Goal: Information Seeking & Learning: Learn about a topic

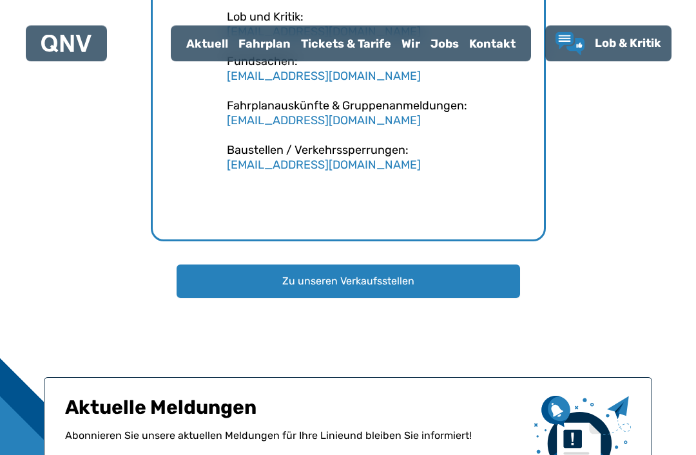
scroll to position [1938, 0]
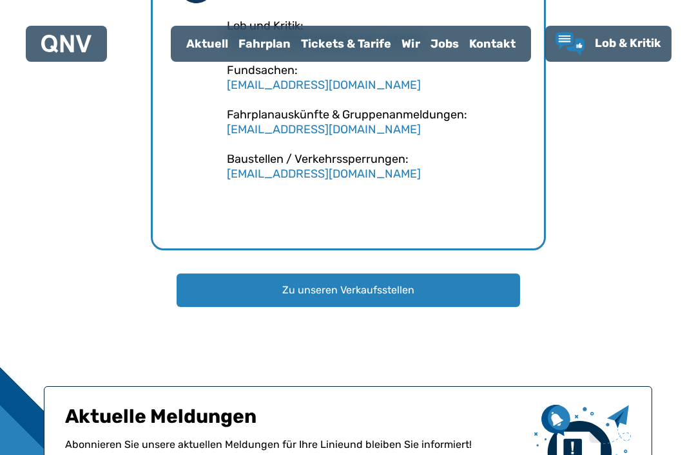
click at [350, 42] on div "Tickets & Tarife" at bounding box center [346, 43] width 100 height 33
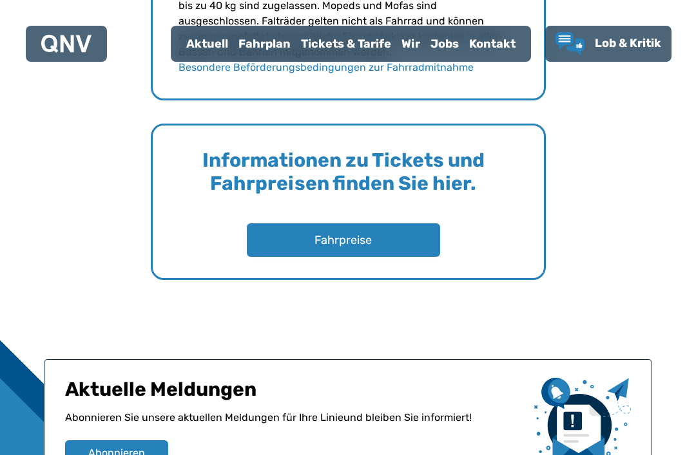
scroll to position [2061, 0]
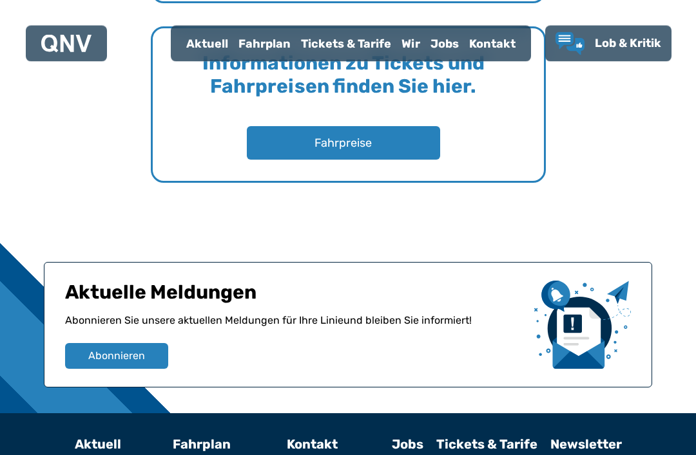
click at [394, 153] on button "Fahrpreise" at bounding box center [343, 143] width 193 height 33
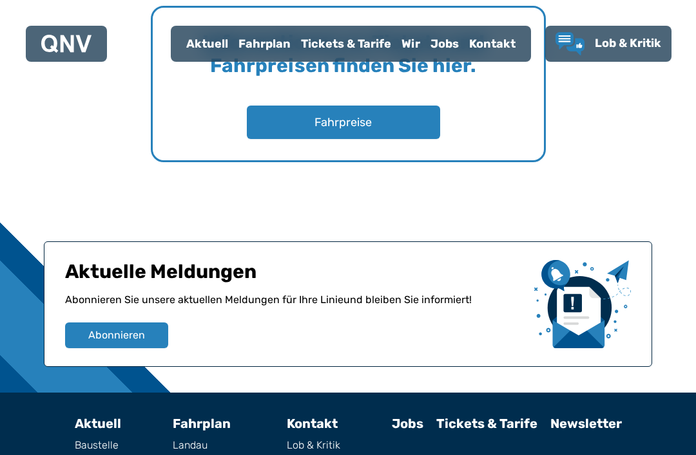
click at [62, 32] on div at bounding box center [66, 44] width 50 height 26
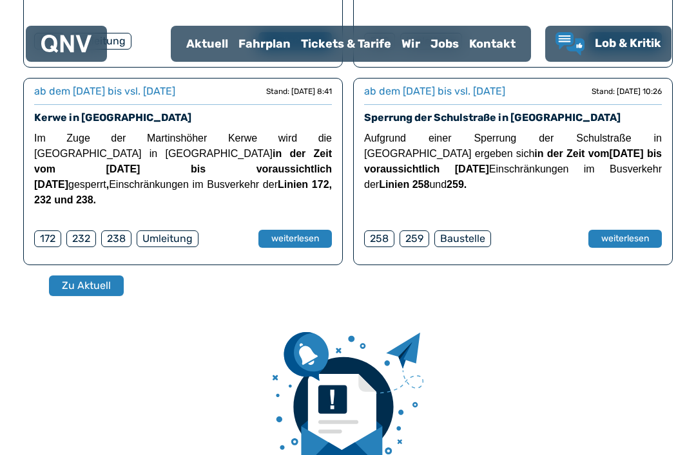
scroll to position [518, 0]
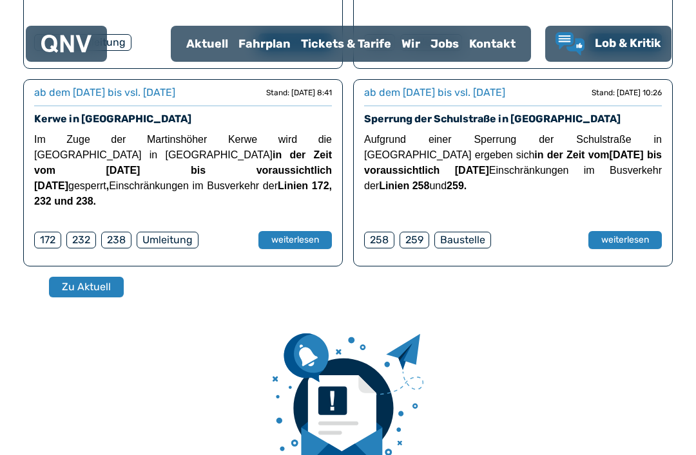
click at [276, 46] on div "Fahrplan" at bounding box center [264, 43] width 62 height 33
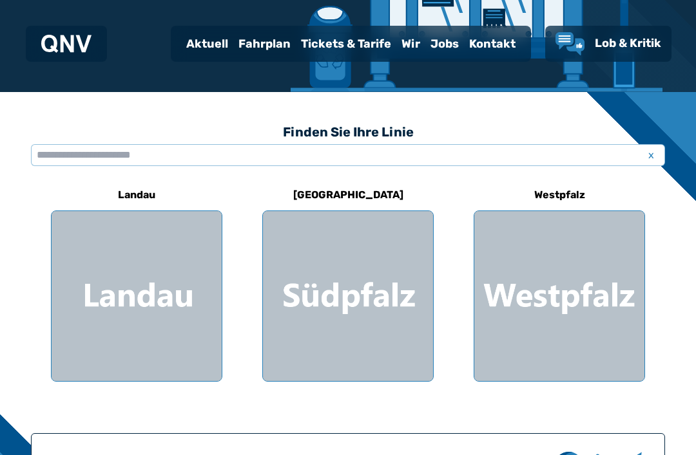
scroll to position [279, 0]
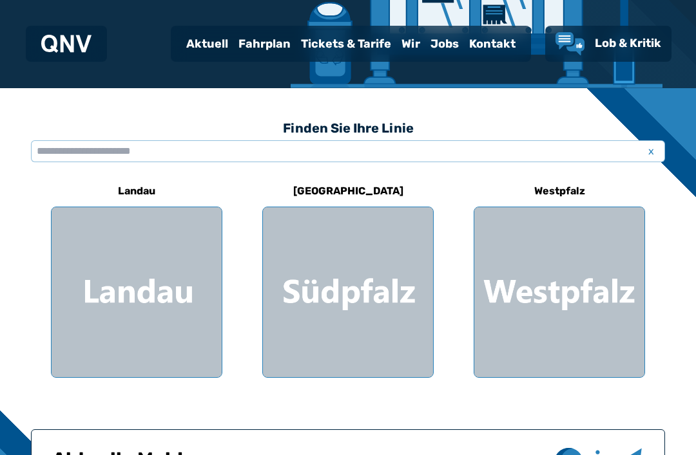
click at [305, 275] on div at bounding box center [348, 292] width 170 height 170
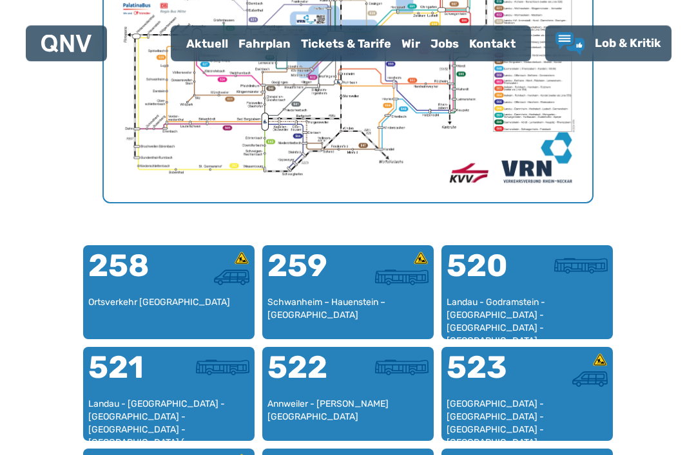
scroll to position [638, 0]
click at [321, 288] on div "259" at bounding box center [307, 274] width 81 height 46
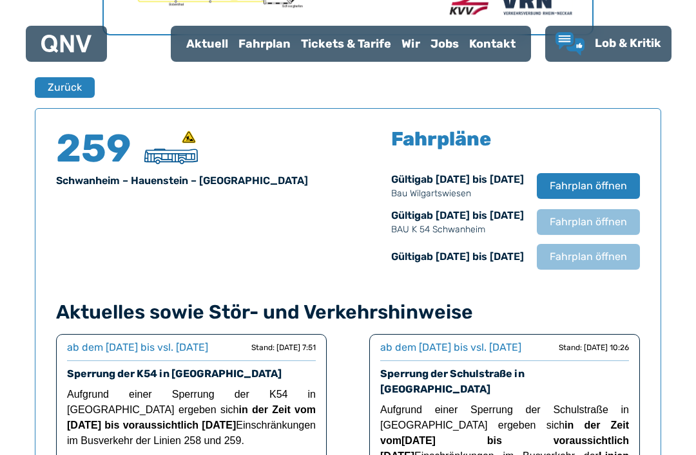
scroll to position [807, 0]
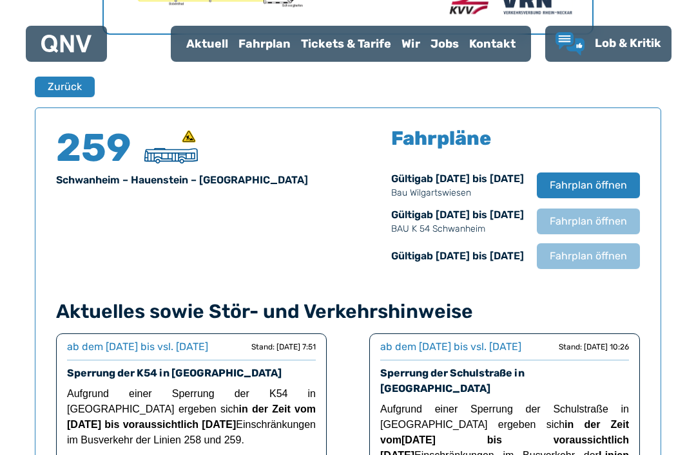
click at [578, 189] on span "Fahrplan öffnen" at bounding box center [587, 185] width 77 height 15
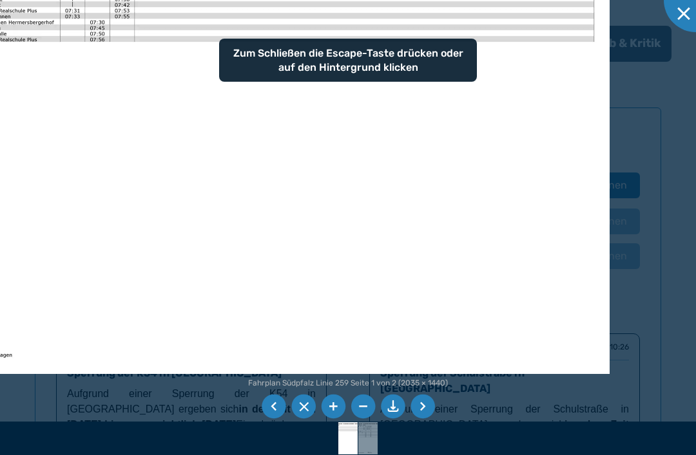
click at [663, 166] on div at bounding box center [348, 227] width 696 height 455
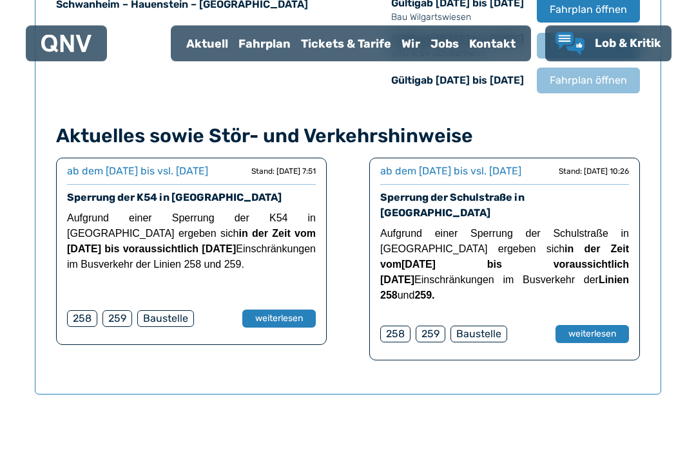
scroll to position [968, 0]
